Goal: Task Accomplishment & Management: Use online tool/utility

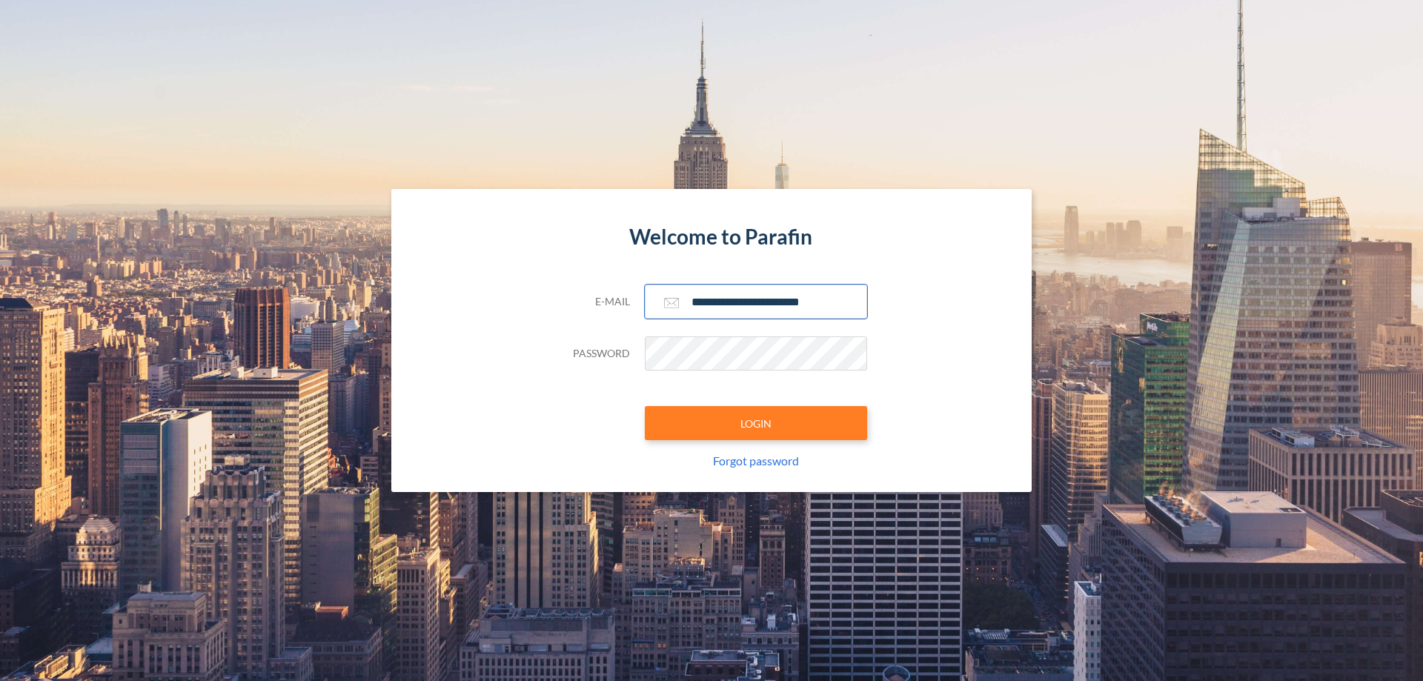
type input "**********"
click at [756, 423] on button "LOGIN" at bounding box center [756, 423] width 222 height 34
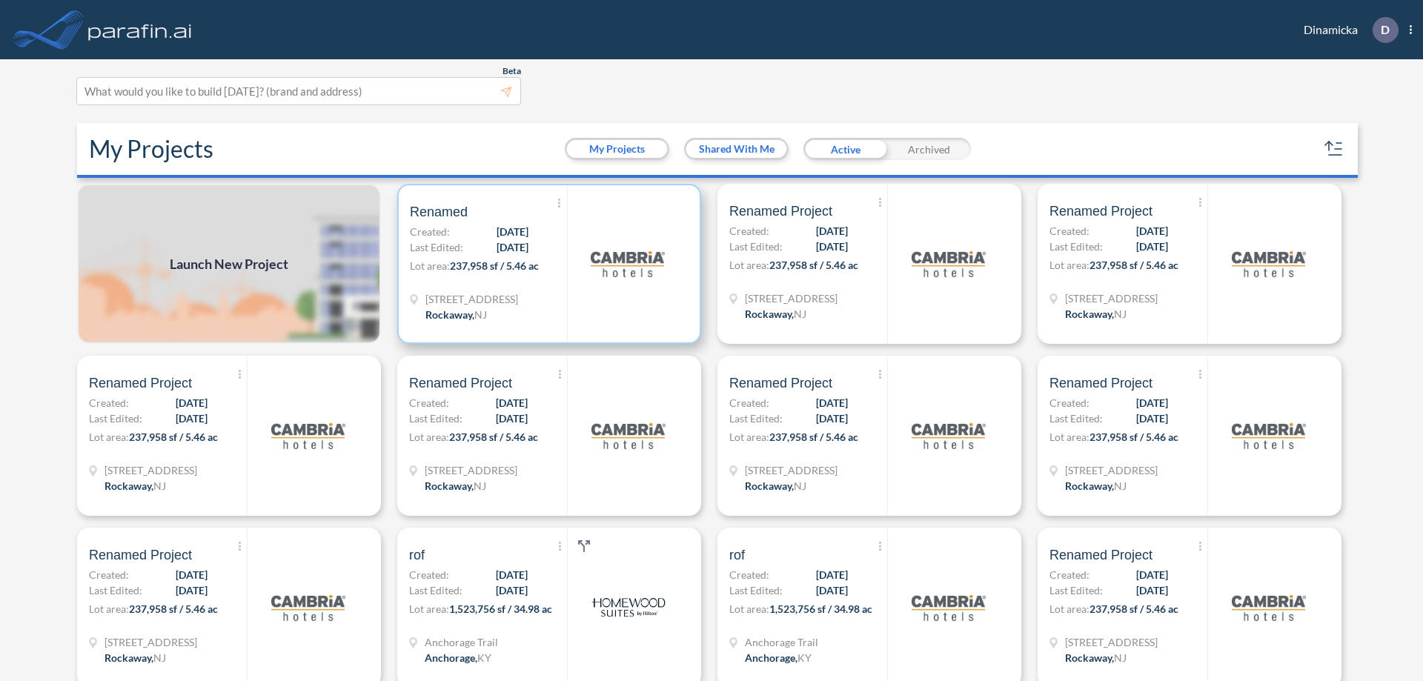
scroll to position [4, 0]
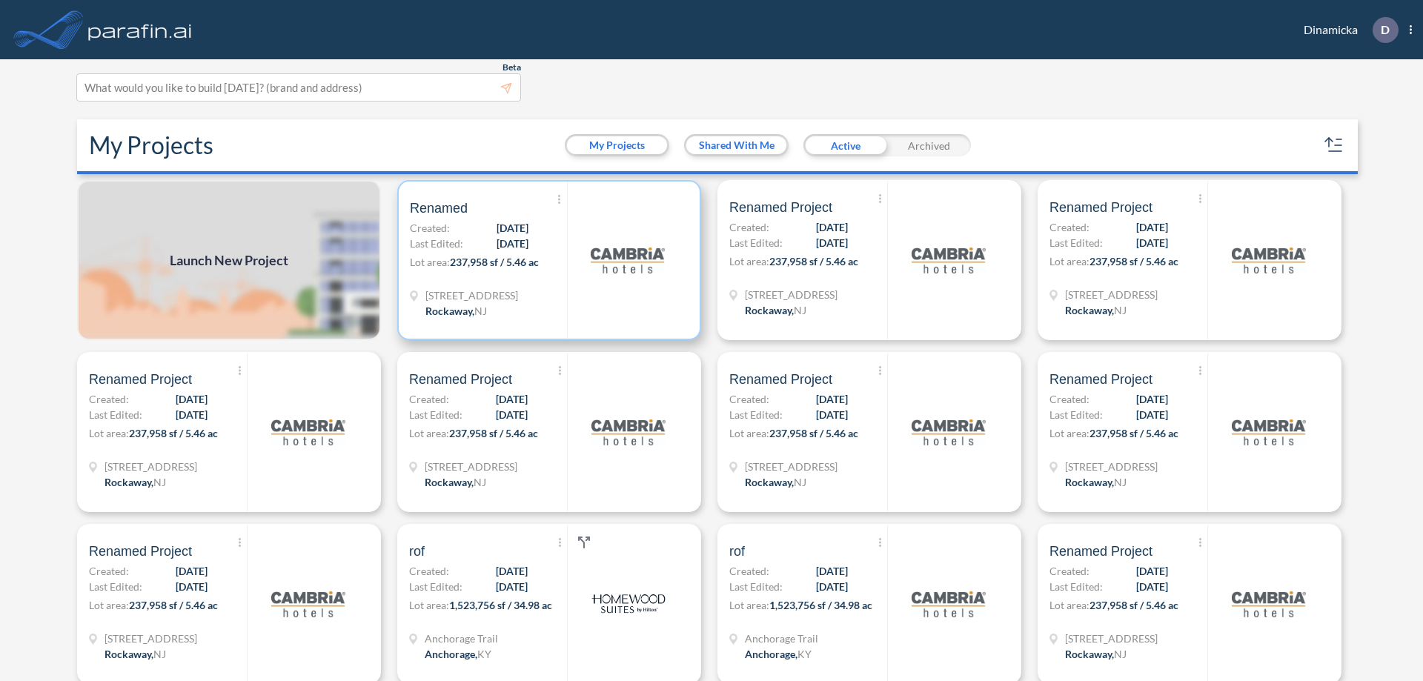
click at [546, 260] on p "Lot area: 237,958 sf / 5.46 ac" at bounding box center [488, 264] width 157 height 21
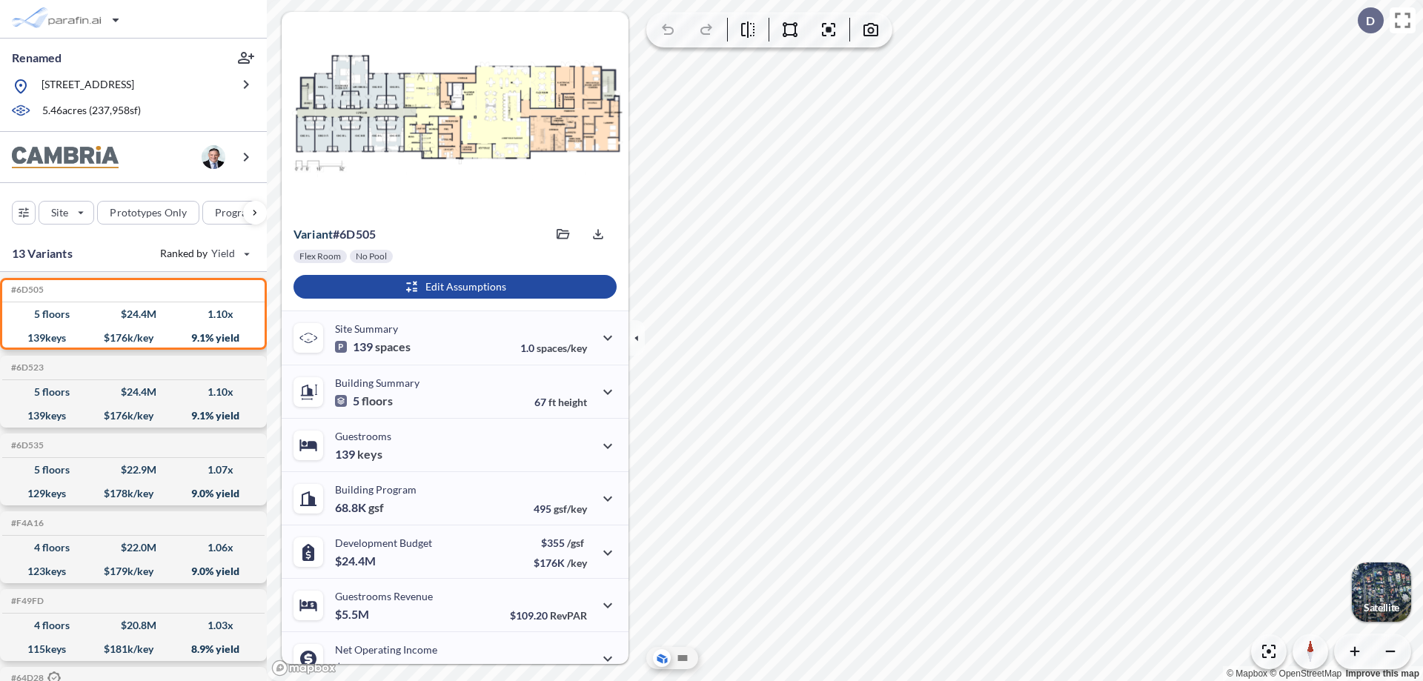
scroll to position [75, 0]
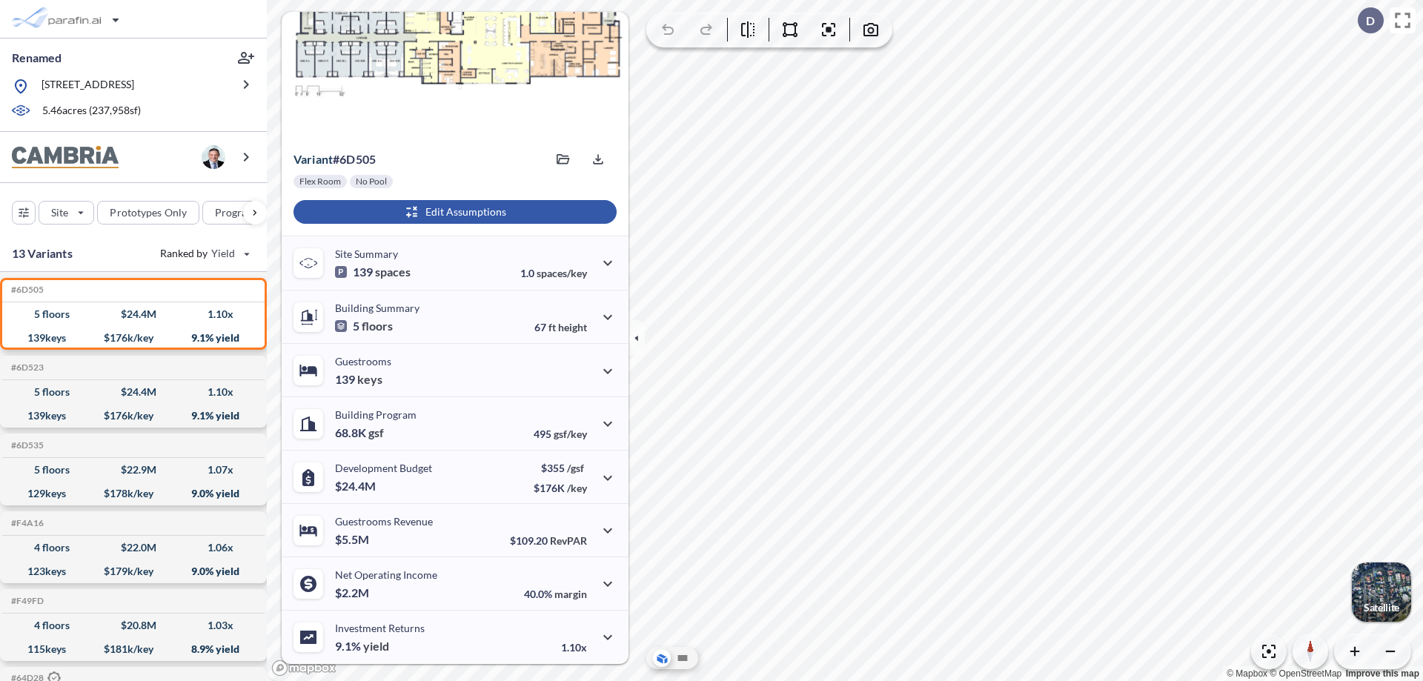
click at [453, 212] on div "button" at bounding box center [454, 212] width 323 height 24
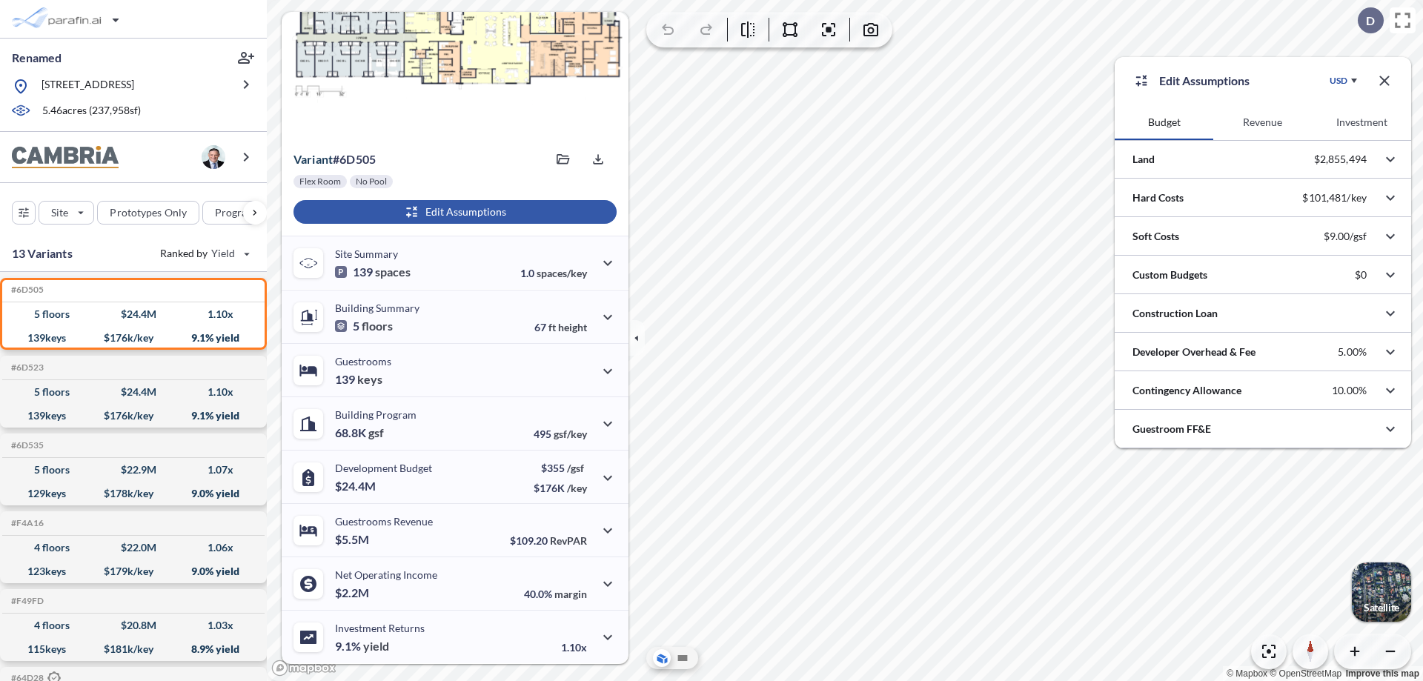
click at [1361, 122] on button "Investment" at bounding box center [1361, 122] width 99 height 36
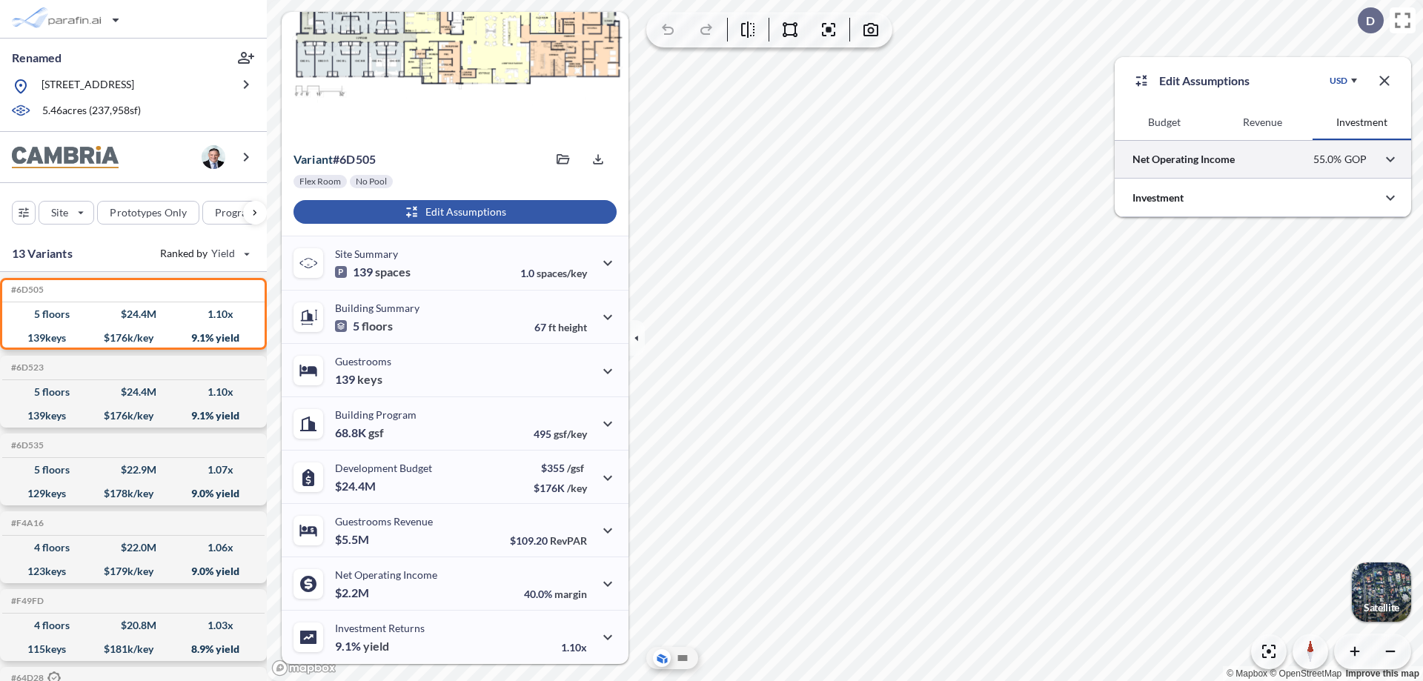
click at [1263, 159] on div at bounding box center [1262, 159] width 296 height 38
